Goal: Transaction & Acquisition: Register for event/course

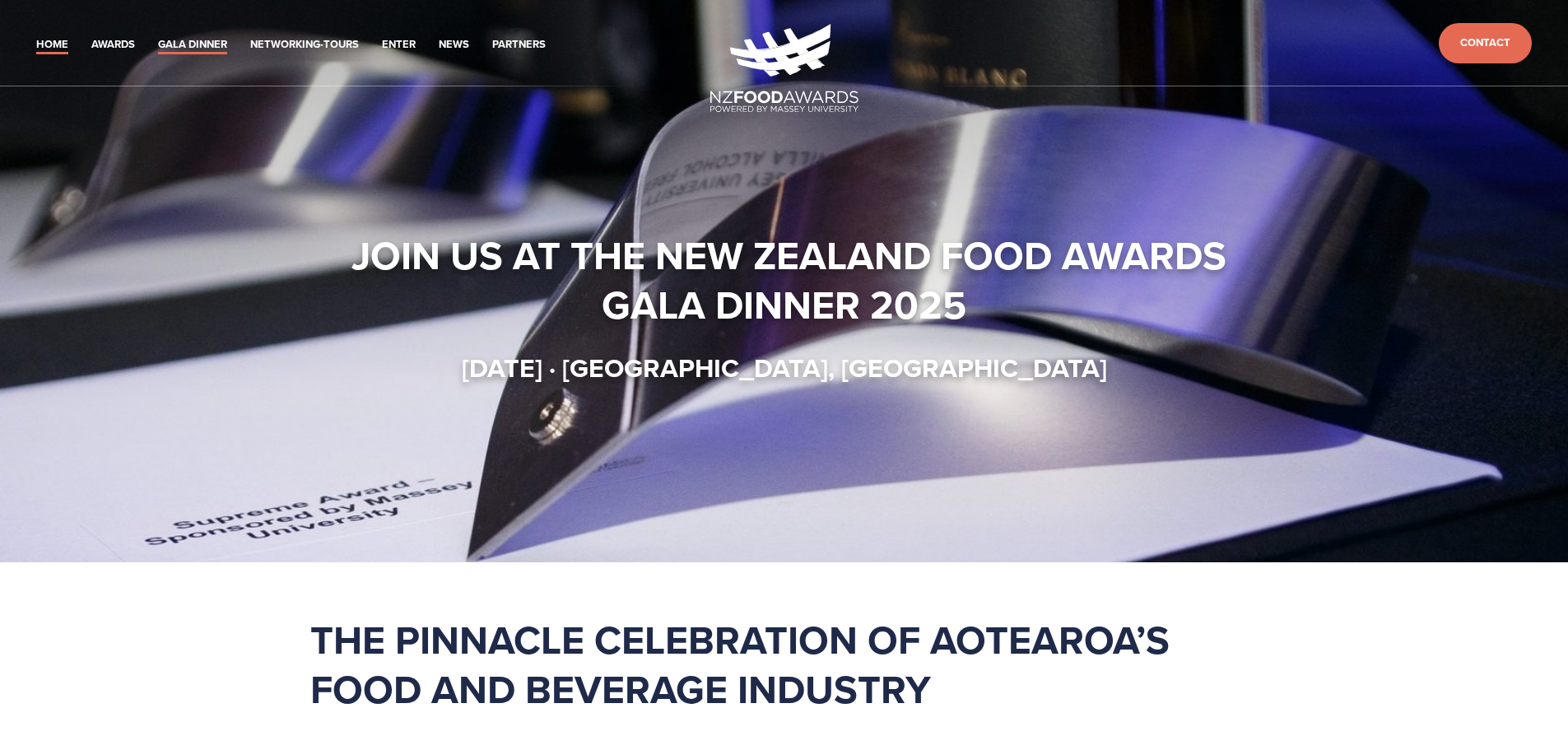
click at [201, 46] on link "Gala Dinner" at bounding box center [192, 45] width 69 height 19
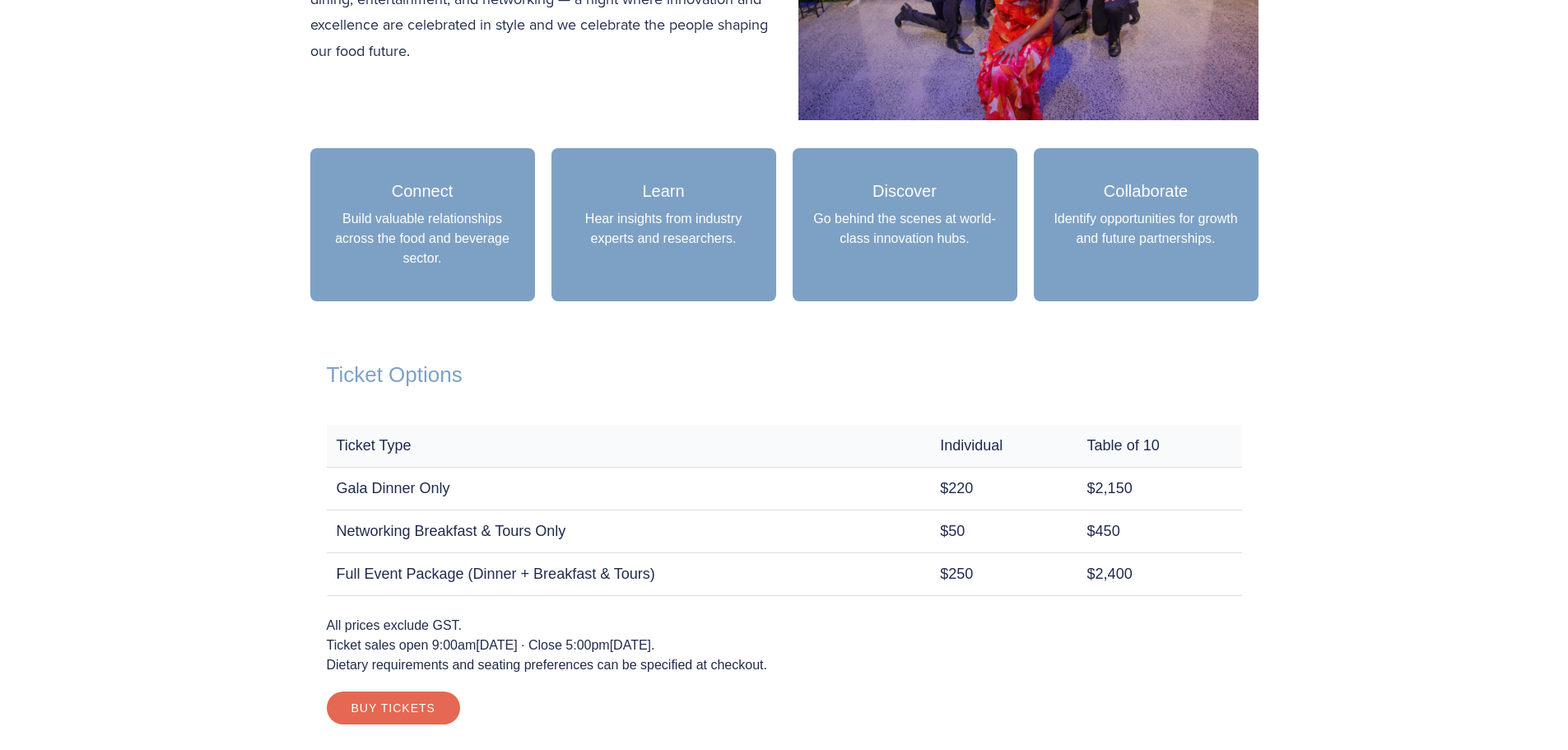
scroll to position [1317, 0]
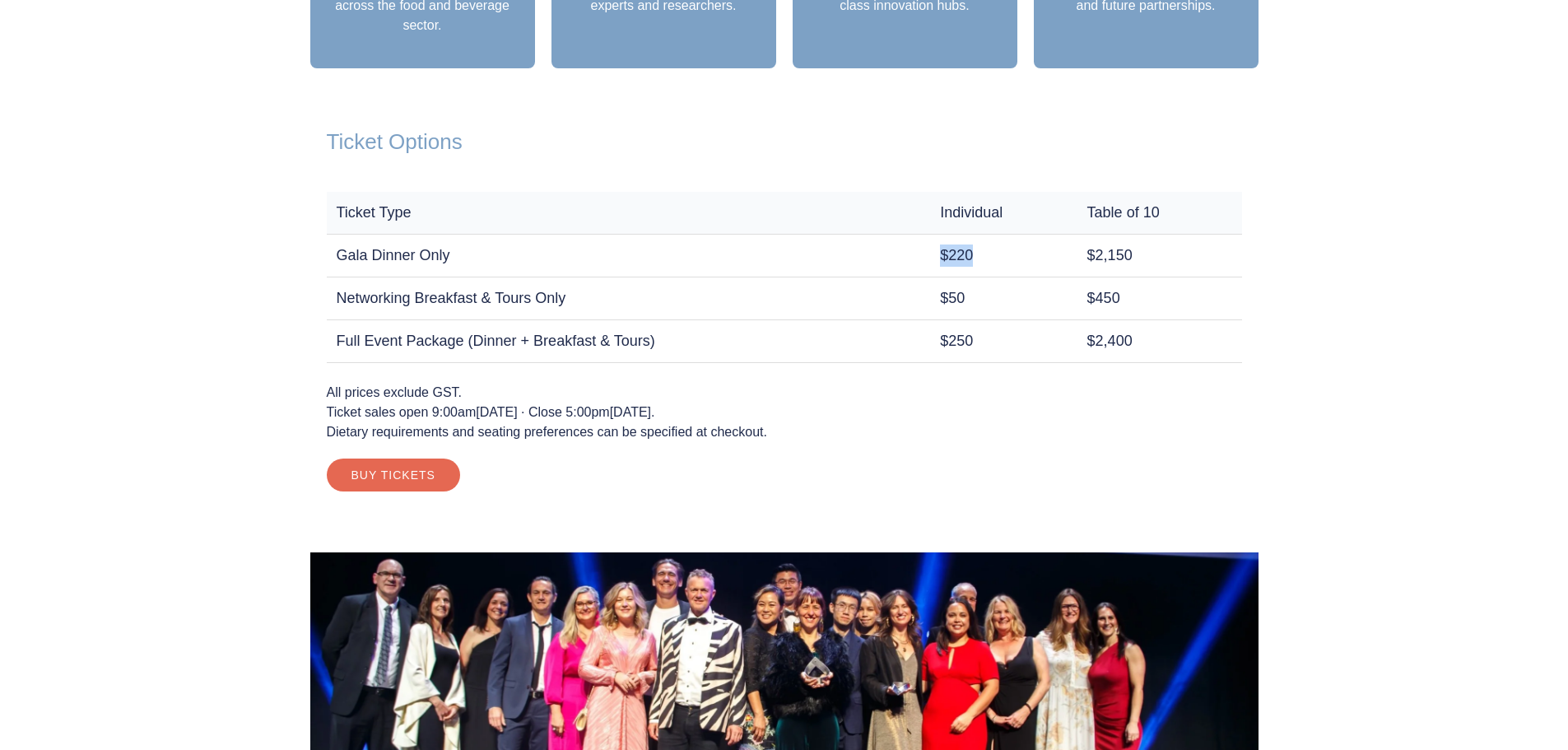
drag, startPoint x: 963, startPoint y: 250, endPoint x: 902, endPoint y: 244, distance: 61.3
click at [902, 244] on tr "Gala Dinner Only $220 $2,150" at bounding box center [784, 255] width 915 height 42
click at [930, 251] on td "$220" at bounding box center [1003, 255] width 147 height 42
drag, startPoint x: 969, startPoint y: 255, endPoint x: 329, endPoint y: 256, distance: 640.0
click at [329, 256] on tr "Gala Dinner Only $220 $2,150" at bounding box center [784, 255] width 915 height 42
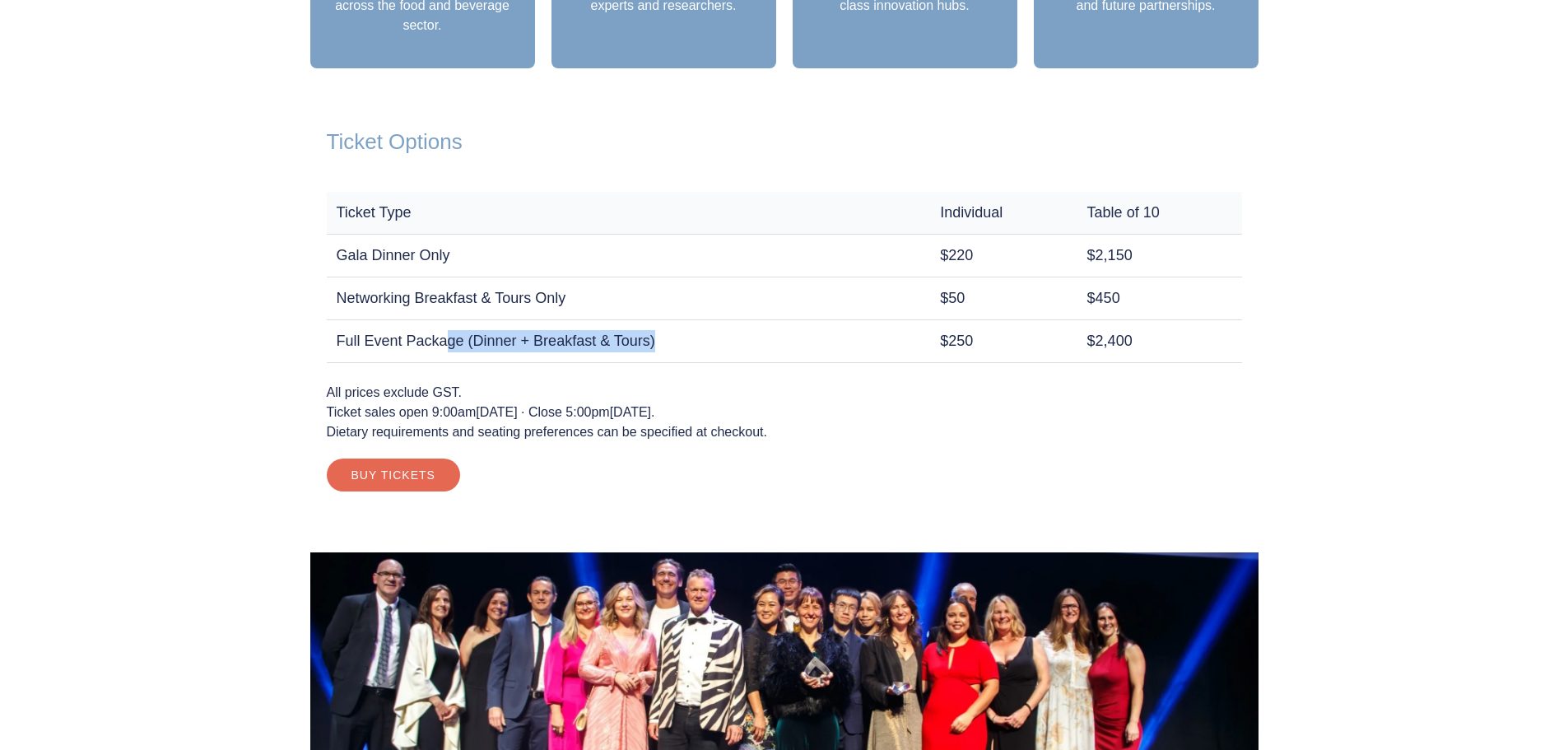
drag, startPoint x: 449, startPoint y: 346, endPoint x: 722, endPoint y: 350, distance: 273.0
click at [722, 350] on td "Full Event Package (Dinner + Breakfast & Tours)" at bounding box center [628, 341] width 604 height 42
drag, startPoint x: 1165, startPoint y: 257, endPoint x: 1037, endPoint y: 241, distance: 129.0
click at [1037, 241] on tr "Gala Dinner Only $220 $2,150" at bounding box center [784, 255] width 915 height 42
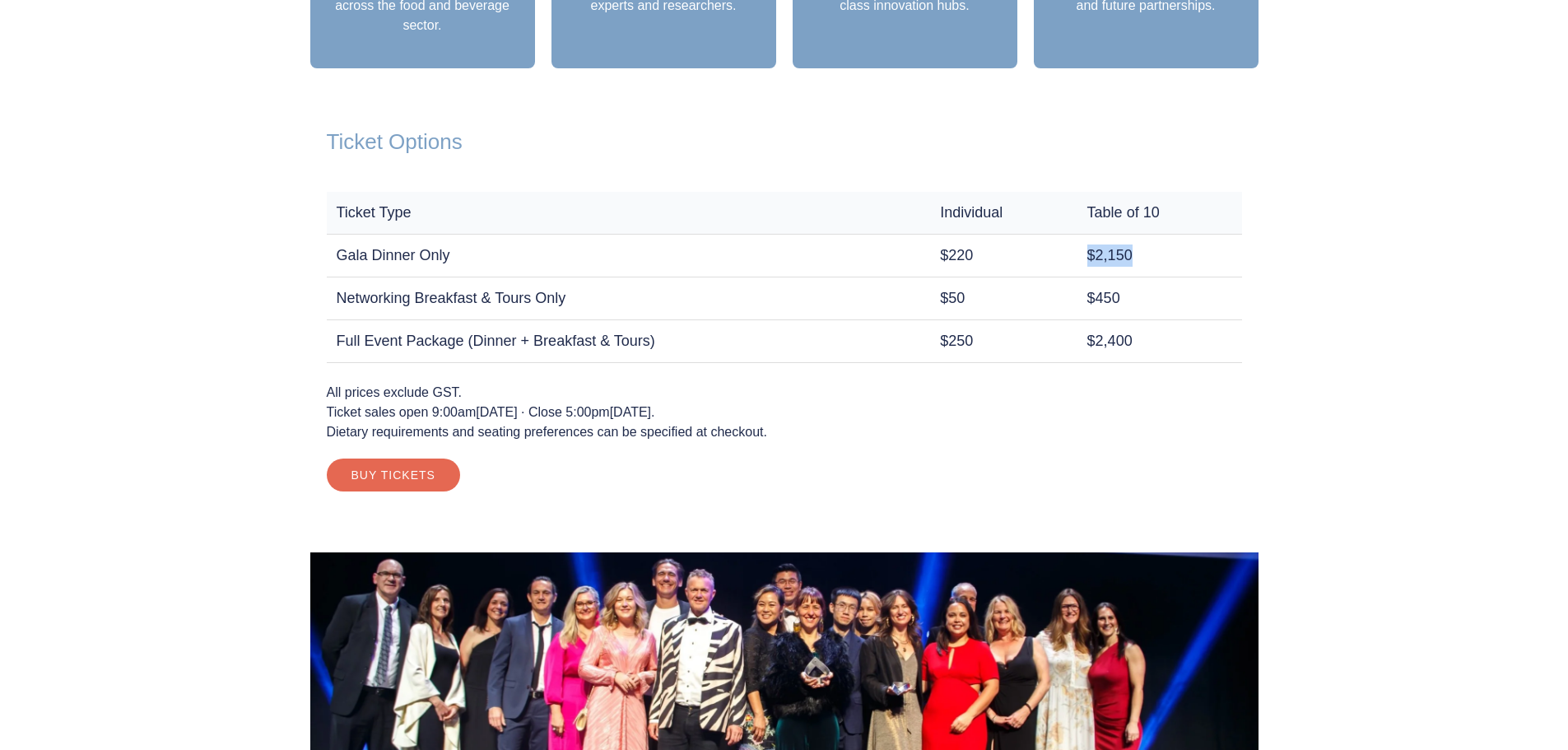
click at [1162, 246] on td "$2,150" at bounding box center [1160, 255] width 165 height 42
drag, startPoint x: 1151, startPoint y: 251, endPoint x: 1091, endPoint y: 253, distance: 60.0
click at [1091, 253] on td "$2,150" at bounding box center [1160, 255] width 165 height 42
click at [1226, 241] on td "$2,150" at bounding box center [1160, 255] width 165 height 42
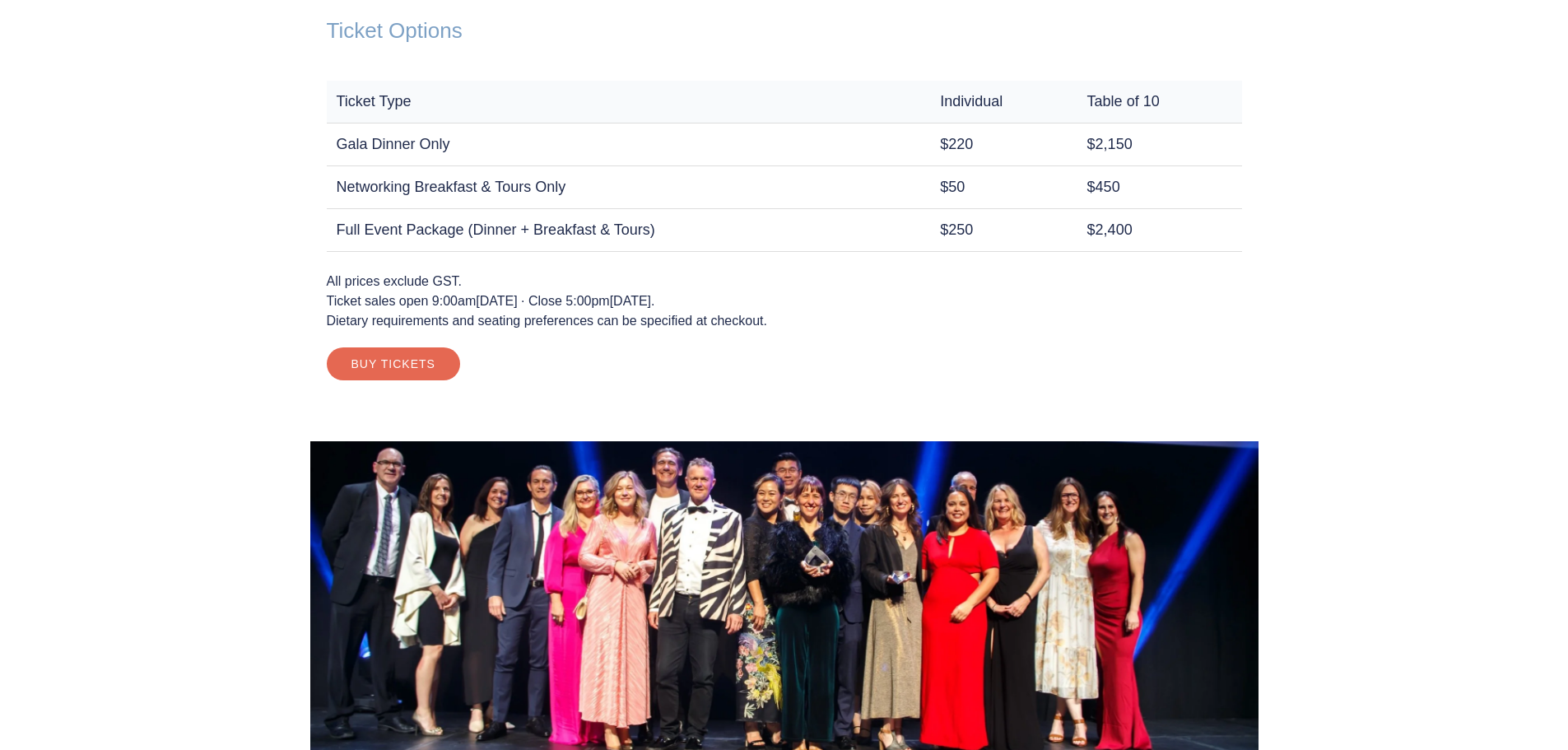
scroll to position [1400, 0]
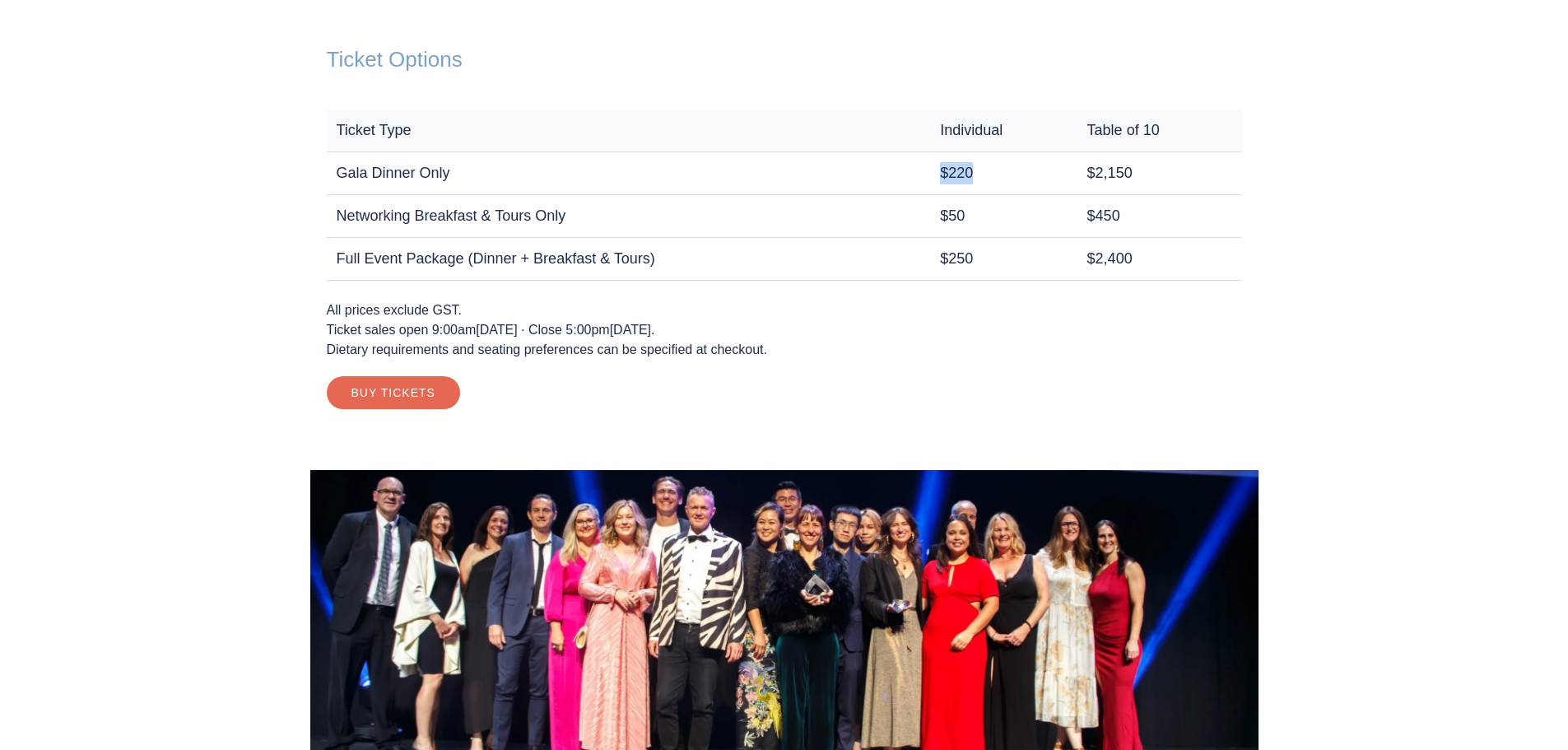
drag, startPoint x: 964, startPoint y: 169, endPoint x: 872, endPoint y: 178, distance: 92.4
click at [888, 172] on tr "Gala Dinner Only $220 $2,150" at bounding box center [784, 172] width 915 height 42
drag, startPoint x: 966, startPoint y: 363, endPoint x: 971, endPoint y: 371, distance: 9.4
click at [971, 370] on div "Ticket Options Ticket Type Individual Table of 10 Gala Dinner Only $220 $2,150 …" at bounding box center [784, 228] width 948 height 428
